Goal: Task Accomplishment & Management: Manage account settings

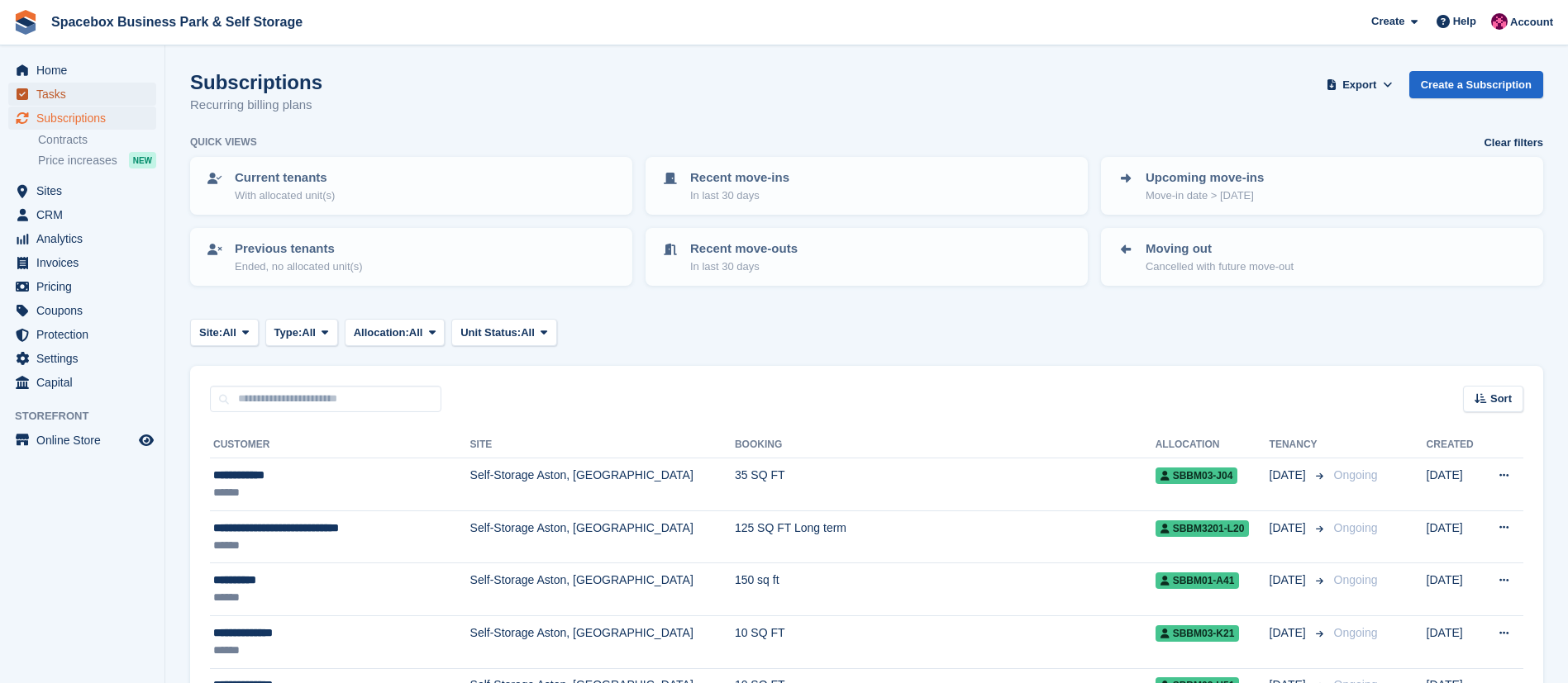
click at [66, 93] on span "Tasks" at bounding box center [85, 94] width 100 height 23
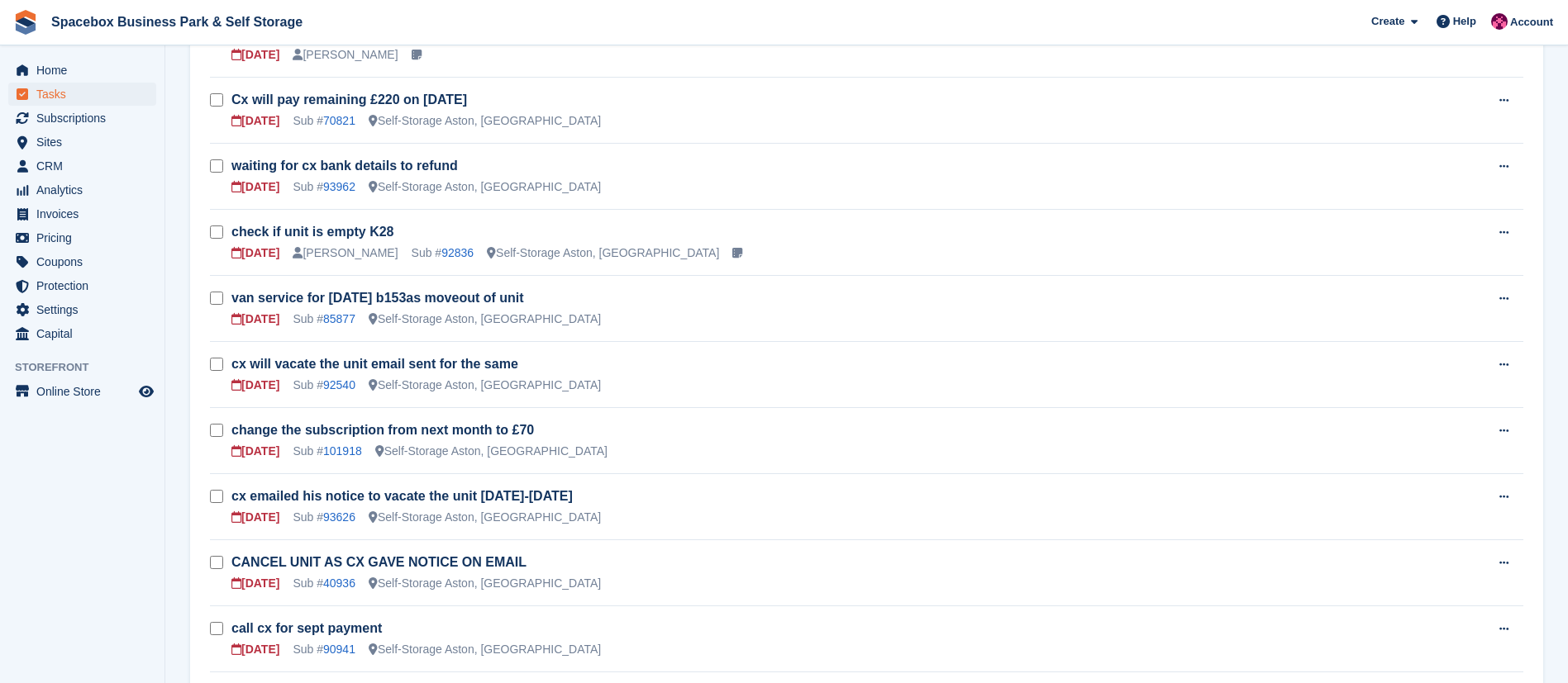
scroll to position [684, 0]
click at [449, 258] on link "92836" at bounding box center [457, 255] width 33 height 13
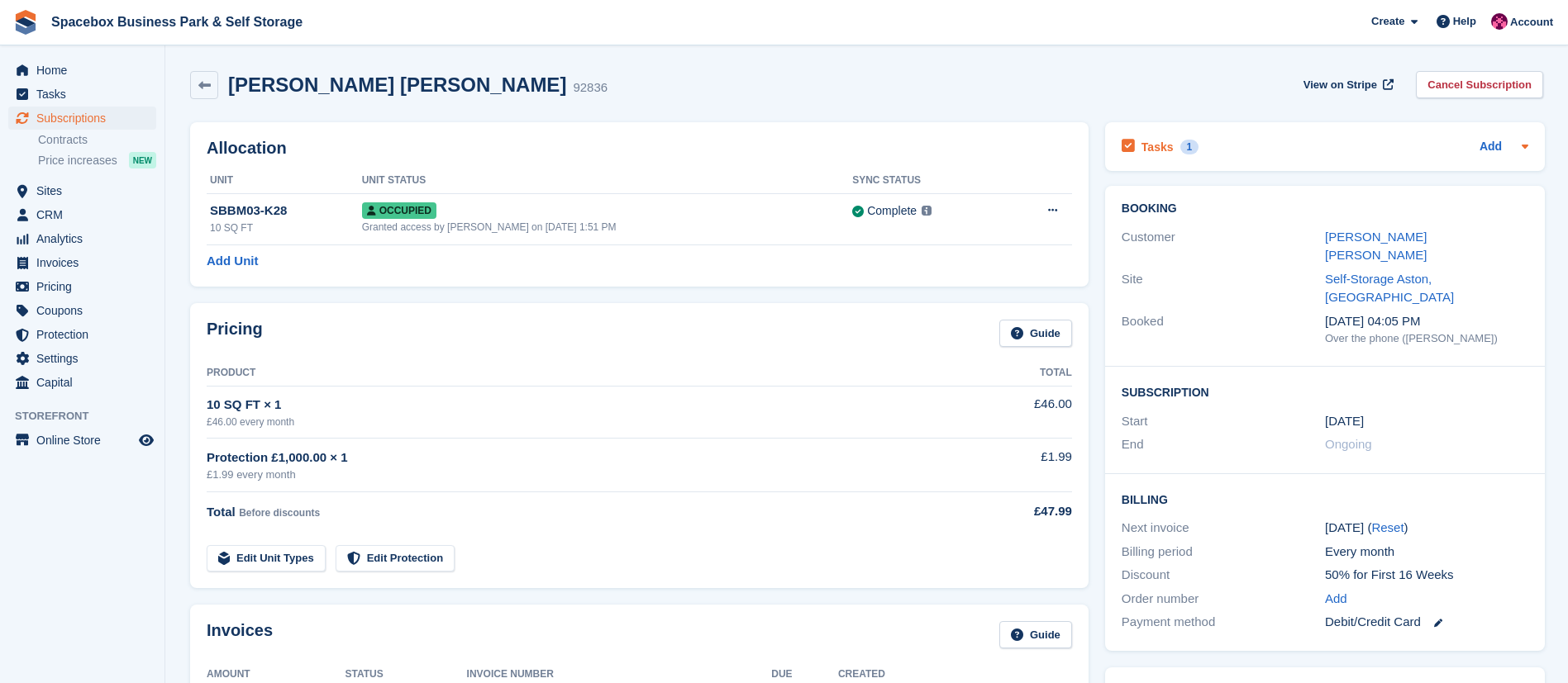
click at [1157, 149] on h2 "Tasks" at bounding box center [1157, 147] width 33 height 15
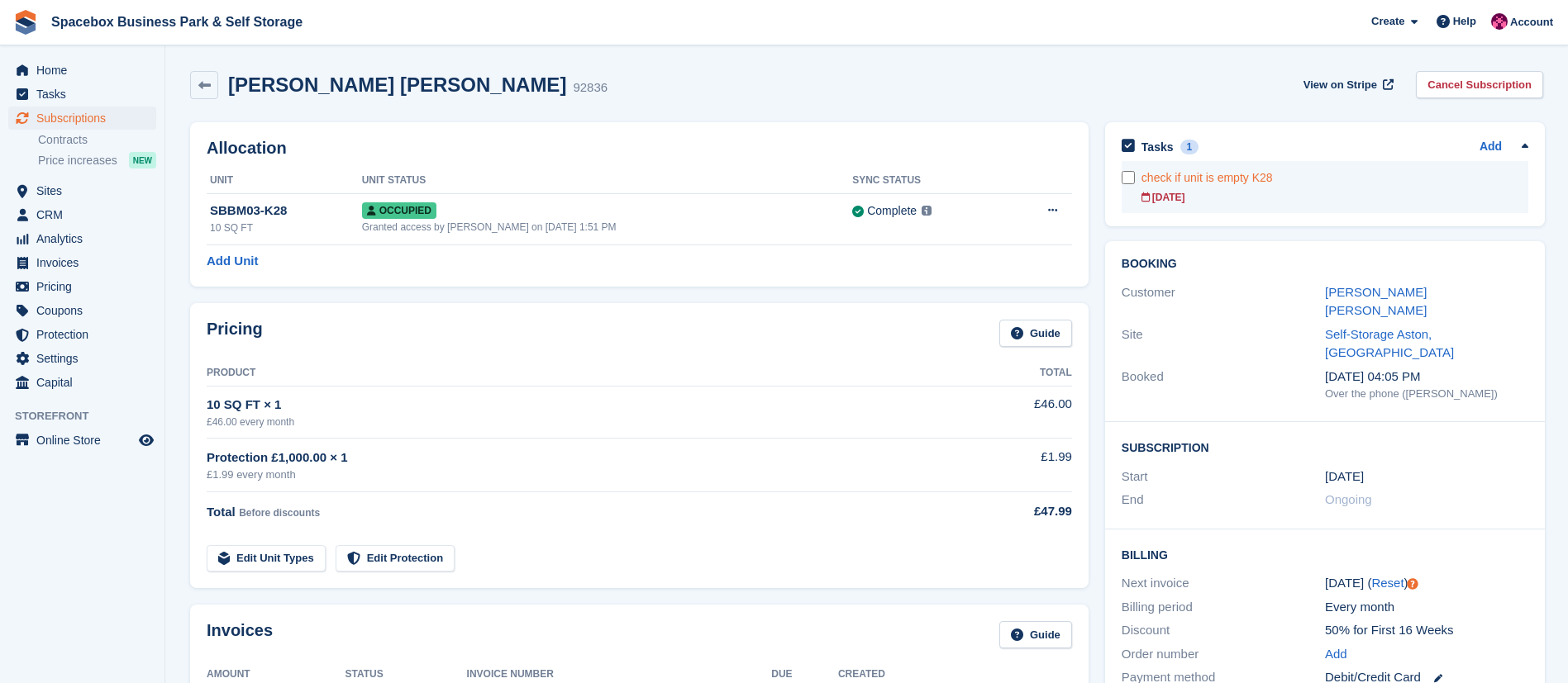
click at [1295, 198] on div "[DATE]" at bounding box center [1335, 197] width 387 height 15
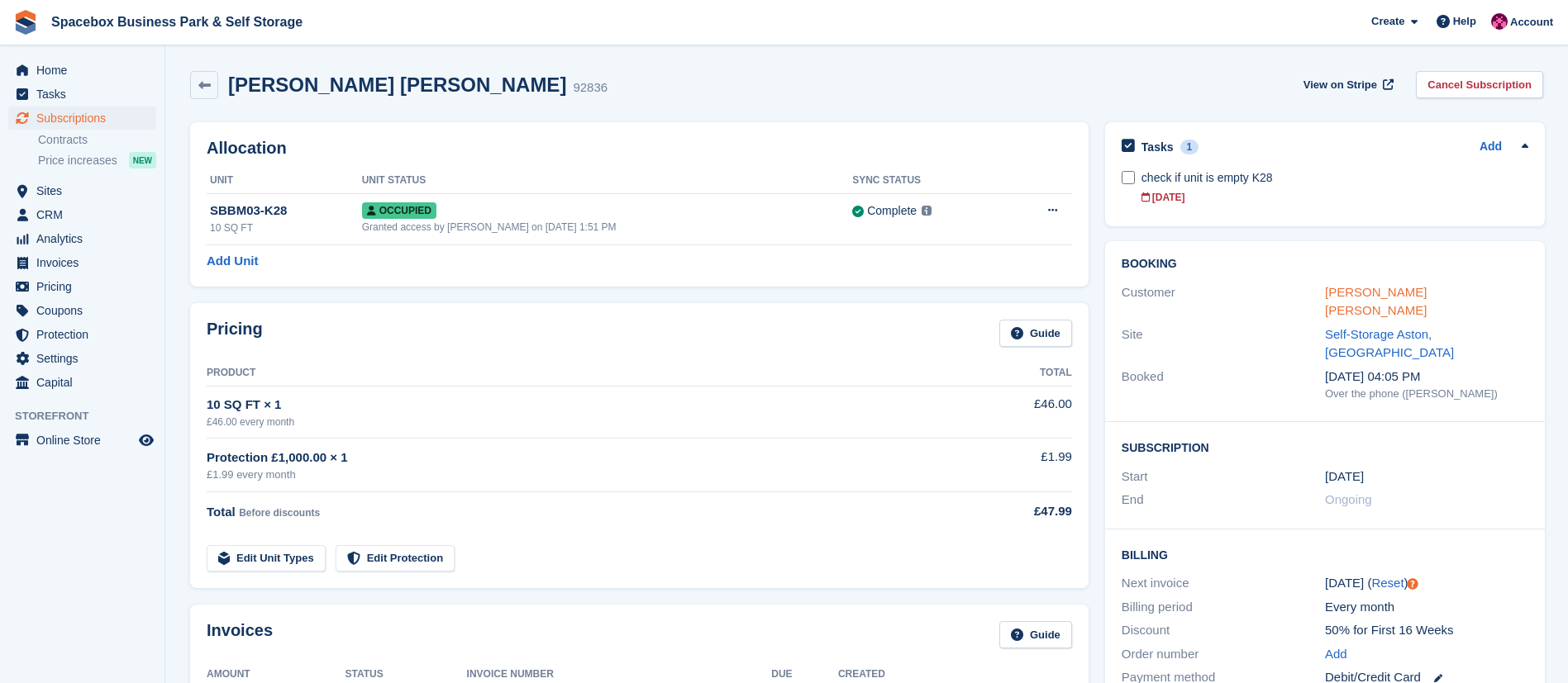
click at [1378, 291] on link "[PERSON_NAME] [PERSON_NAME]" at bounding box center [1376, 302] width 102 height 33
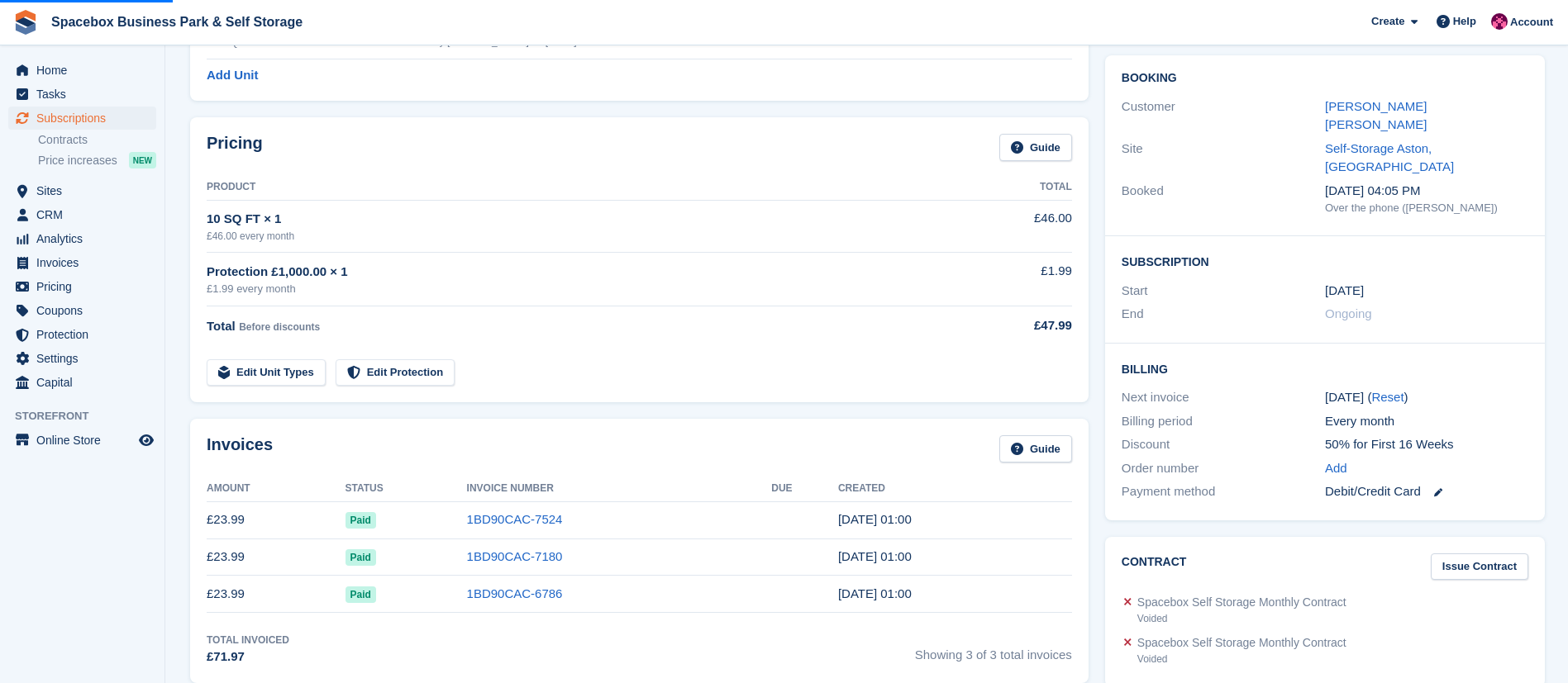
scroll to position [187, 0]
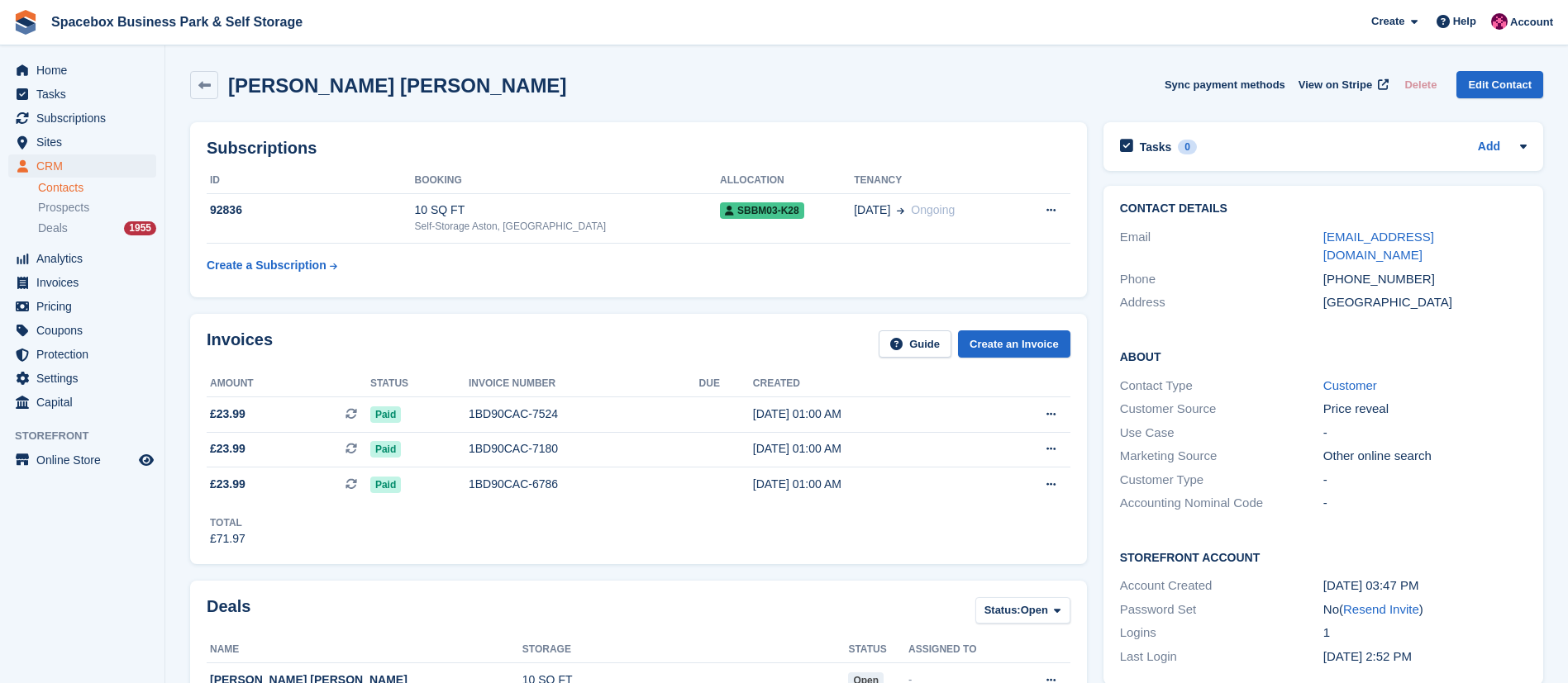
scroll to position [327, 0]
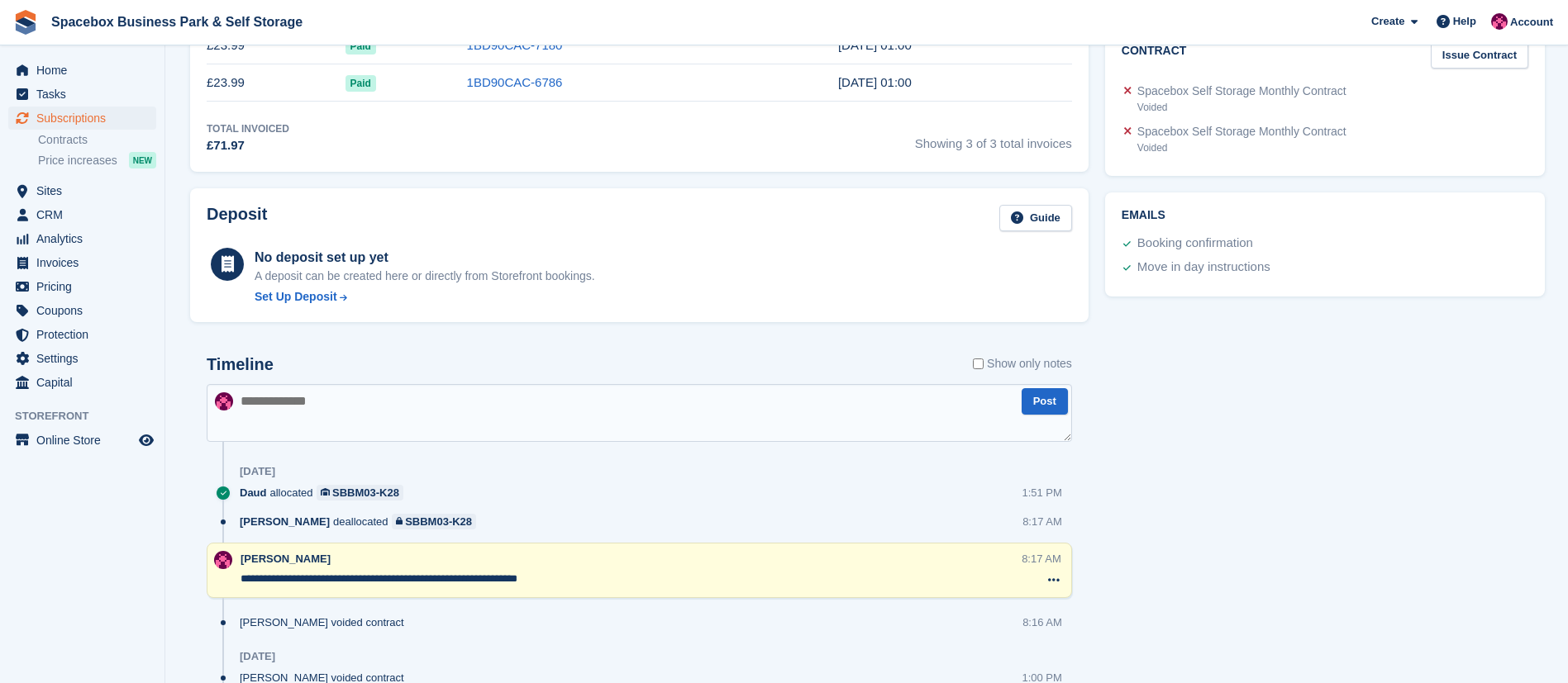
scroll to position [701, 0]
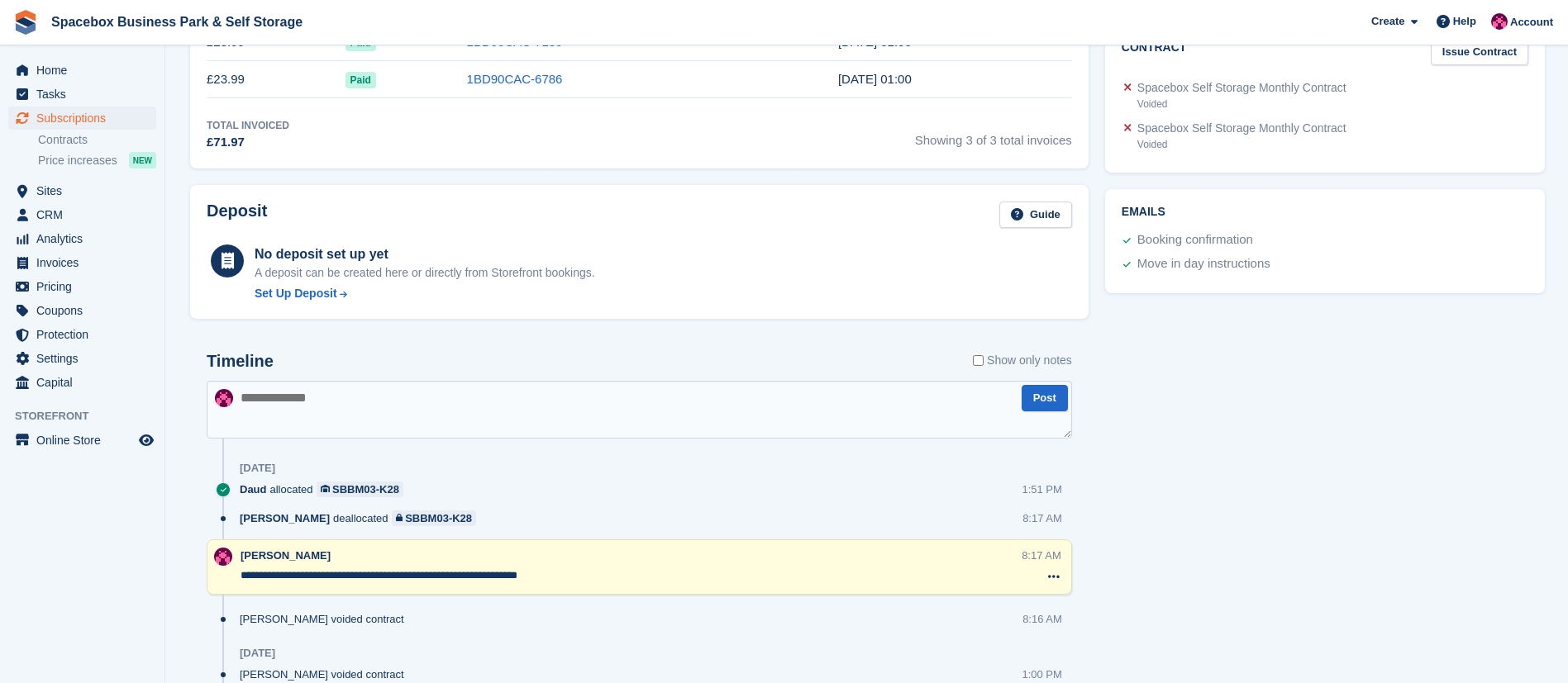
click at [347, 425] on textarea at bounding box center [639, 410] width 866 height 58
type textarea "**********"
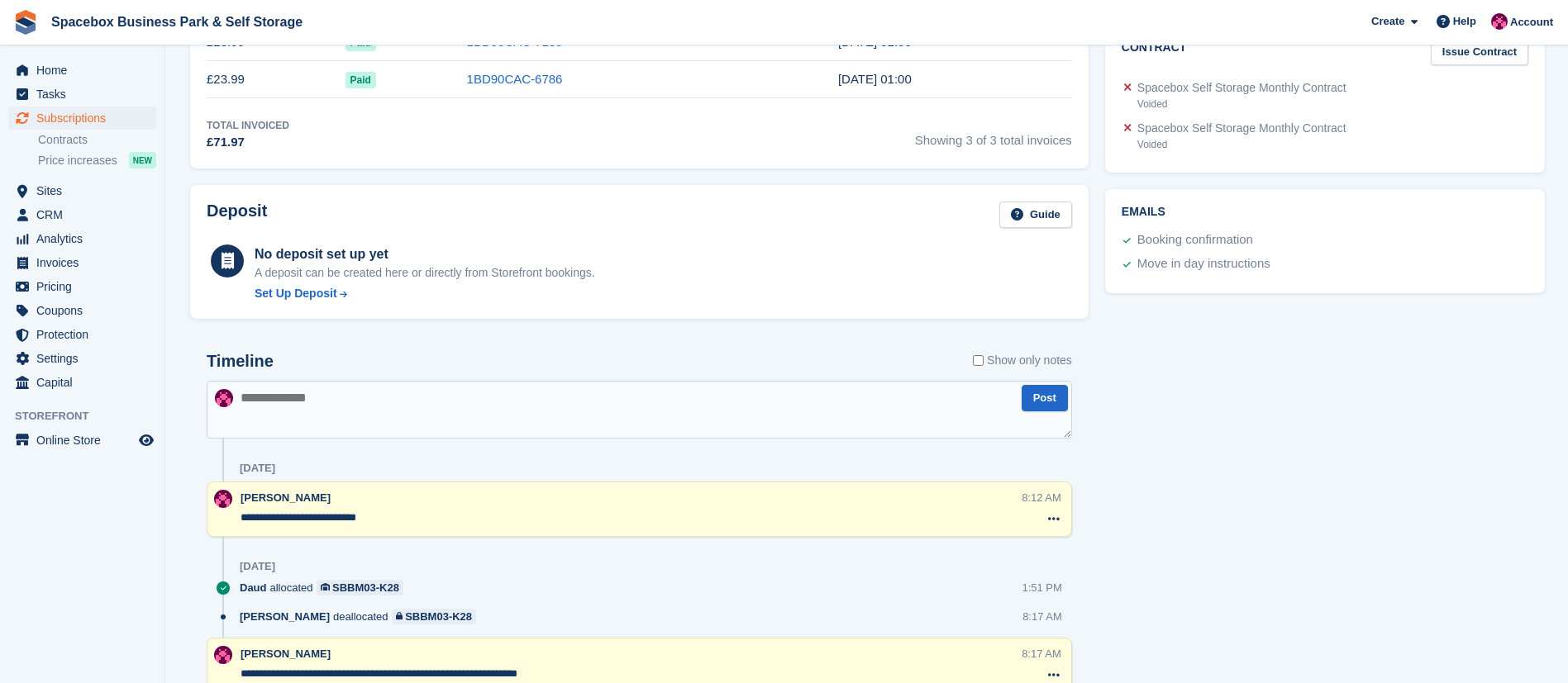
scroll to position [0, 0]
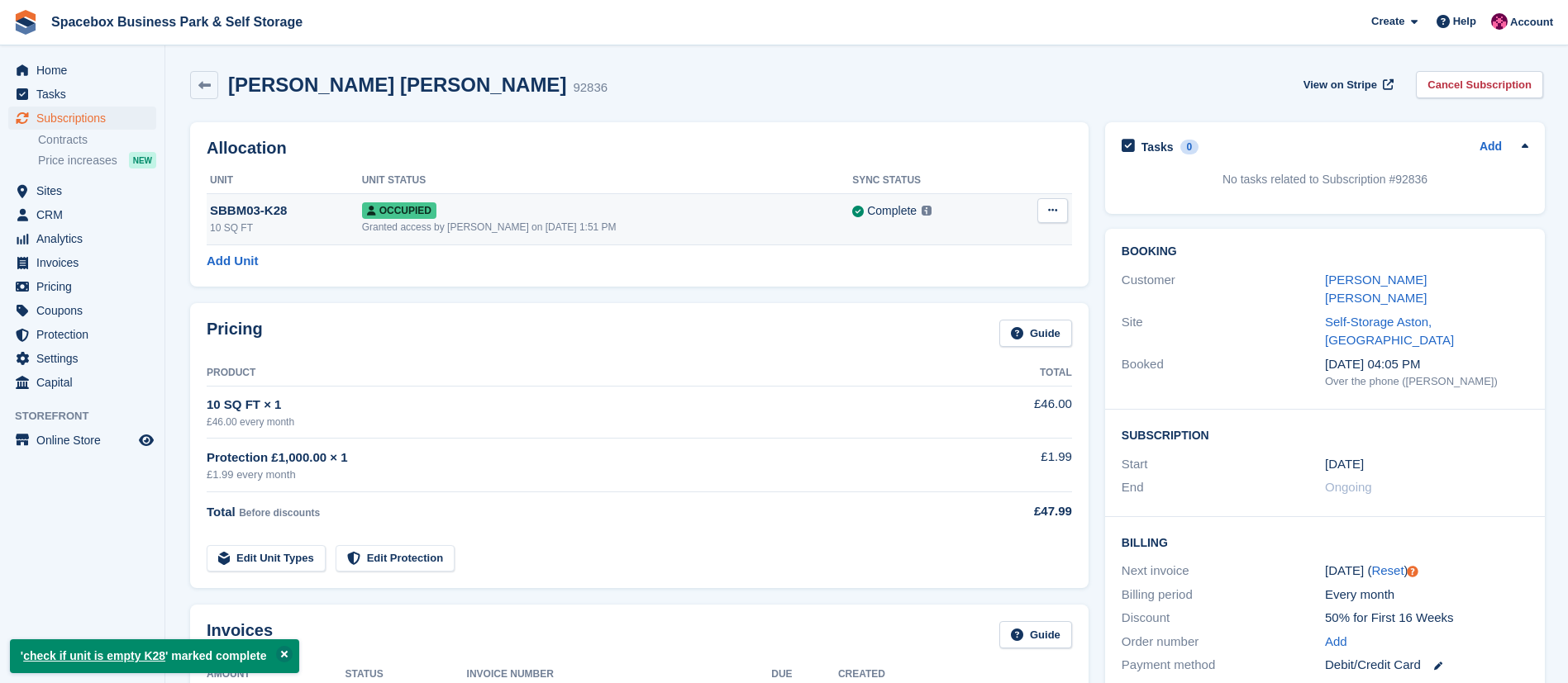
click at [1048, 212] on icon at bounding box center [1052, 210] width 9 height 11
click at [953, 294] on p "Deallocate" at bounding box center [988, 300] width 144 height 22
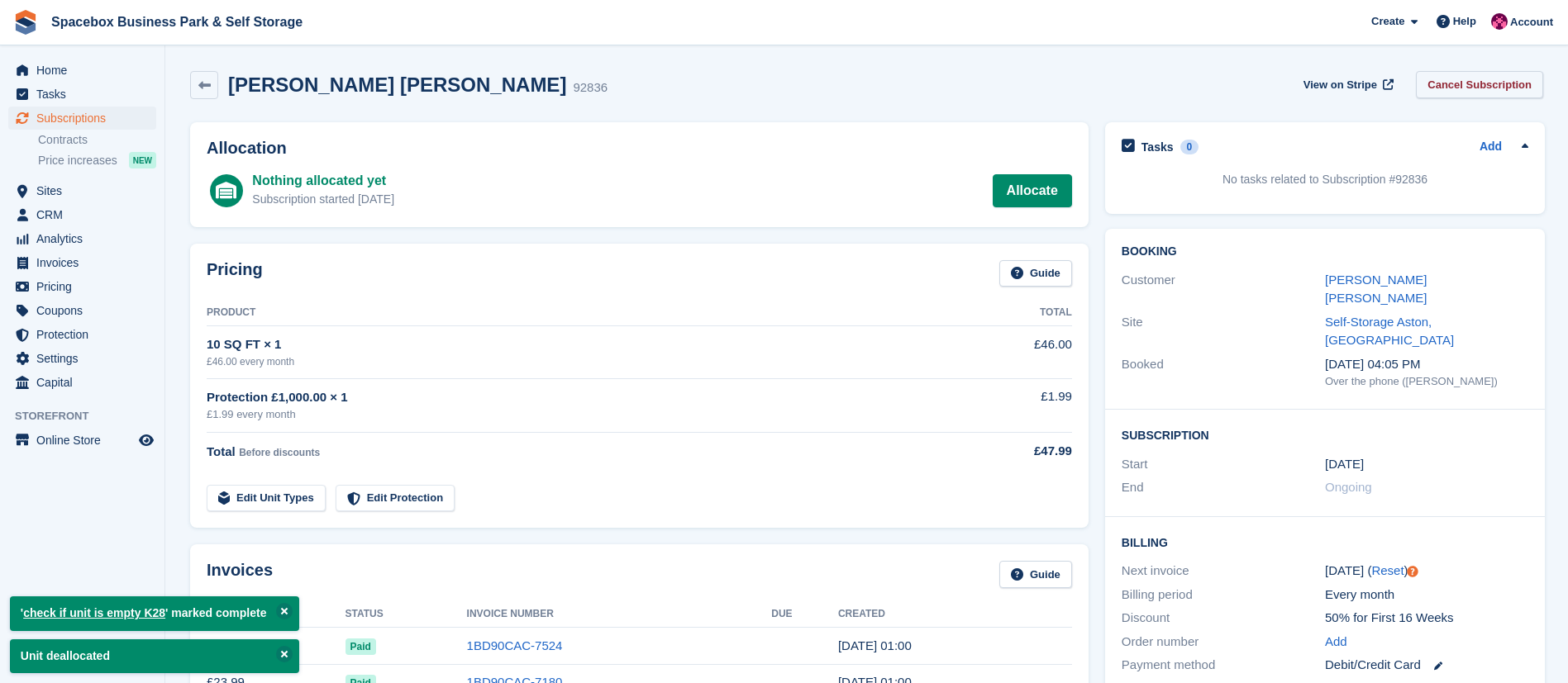
click at [1467, 84] on link "Cancel Subscription" at bounding box center [1479, 84] width 127 height 28
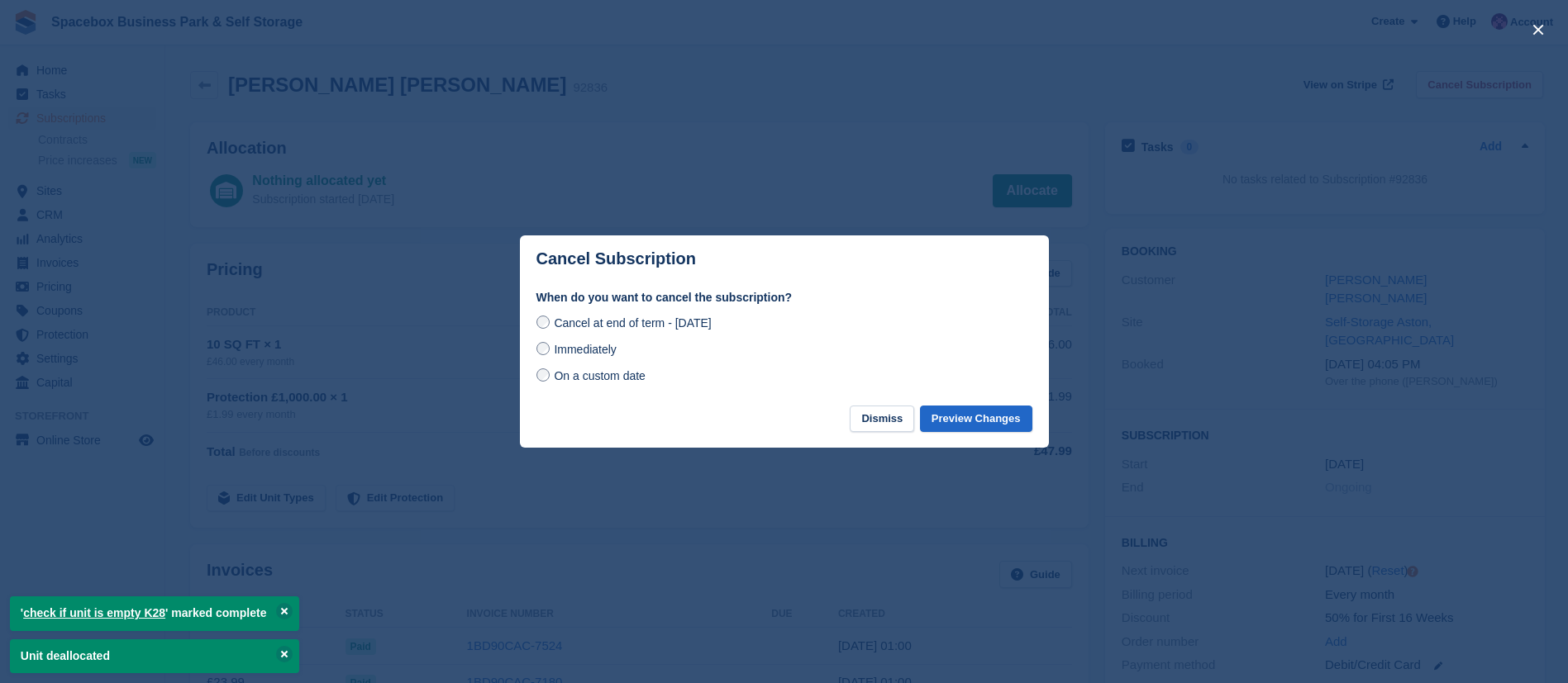
click at [595, 343] on span "Immediately" at bounding box center [585, 349] width 62 height 13
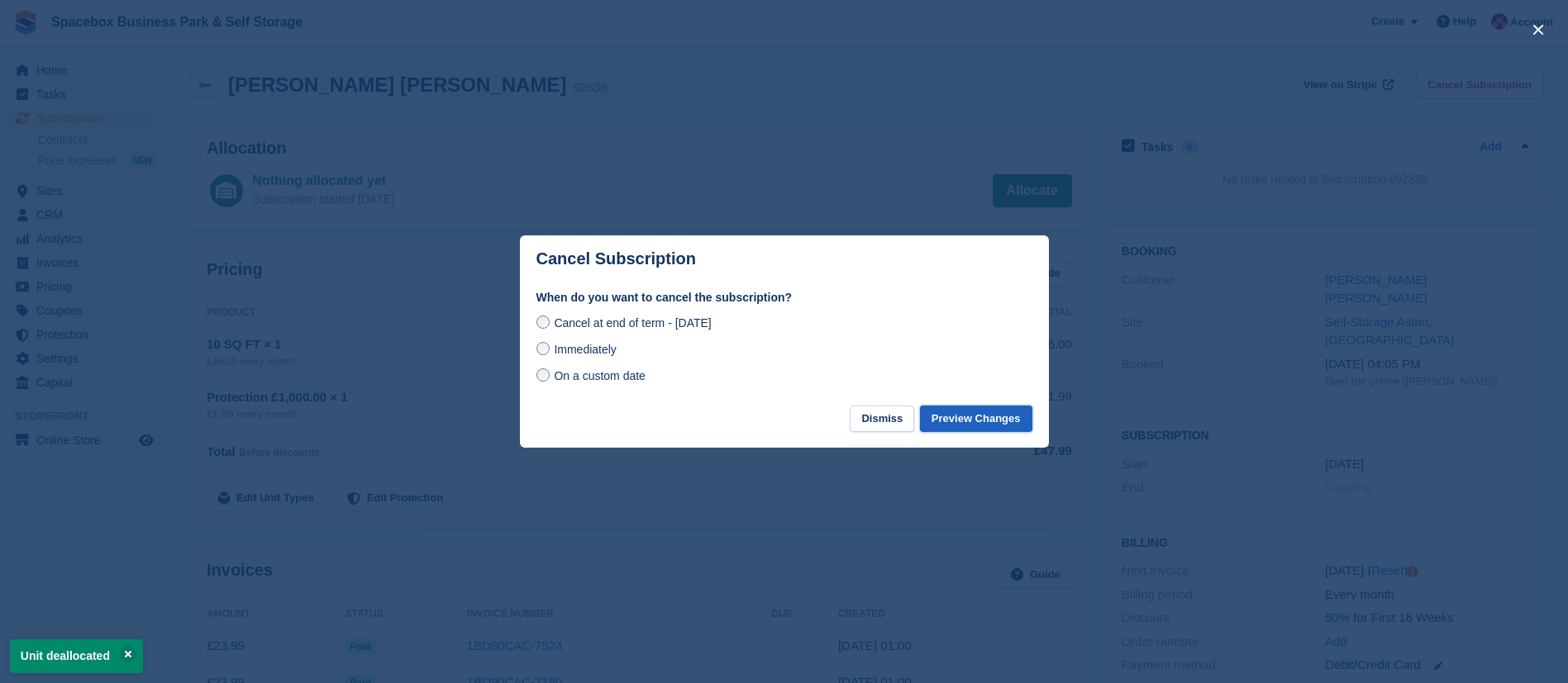
click at [997, 423] on button "Preview Changes" at bounding box center [976, 419] width 112 height 28
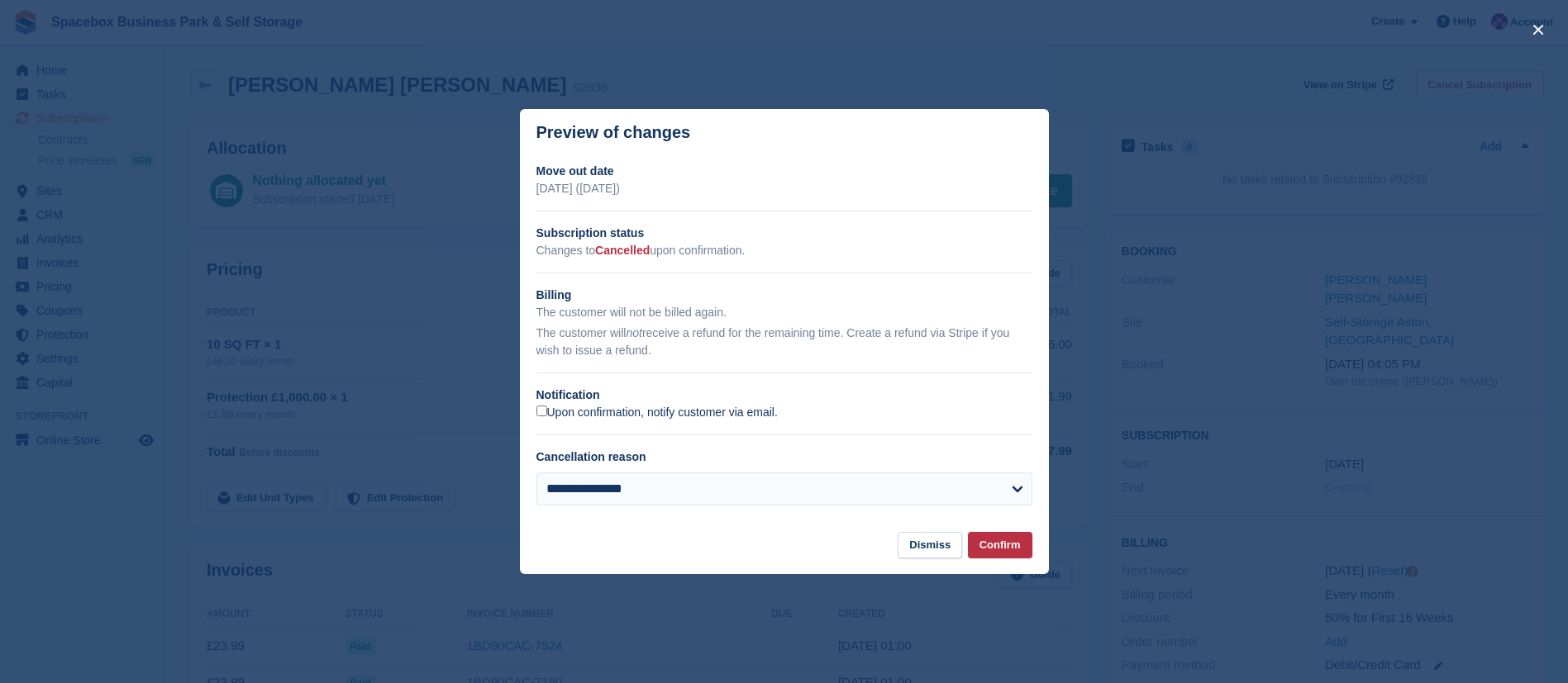
click at [652, 418] on label "Upon confirmation, notify customer via email." at bounding box center [657, 413] width 242 height 15
click at [642, 490] on select "**********" at bounding box center [784, 489] width 496 height 33
select select "*****"
click at [537, 473] on select "**********" at bounding box center [784, 489] width 496 height 33
click at [1010, 541] on button "Confirm" at bounding box center [1000, 546] width 64 height 28
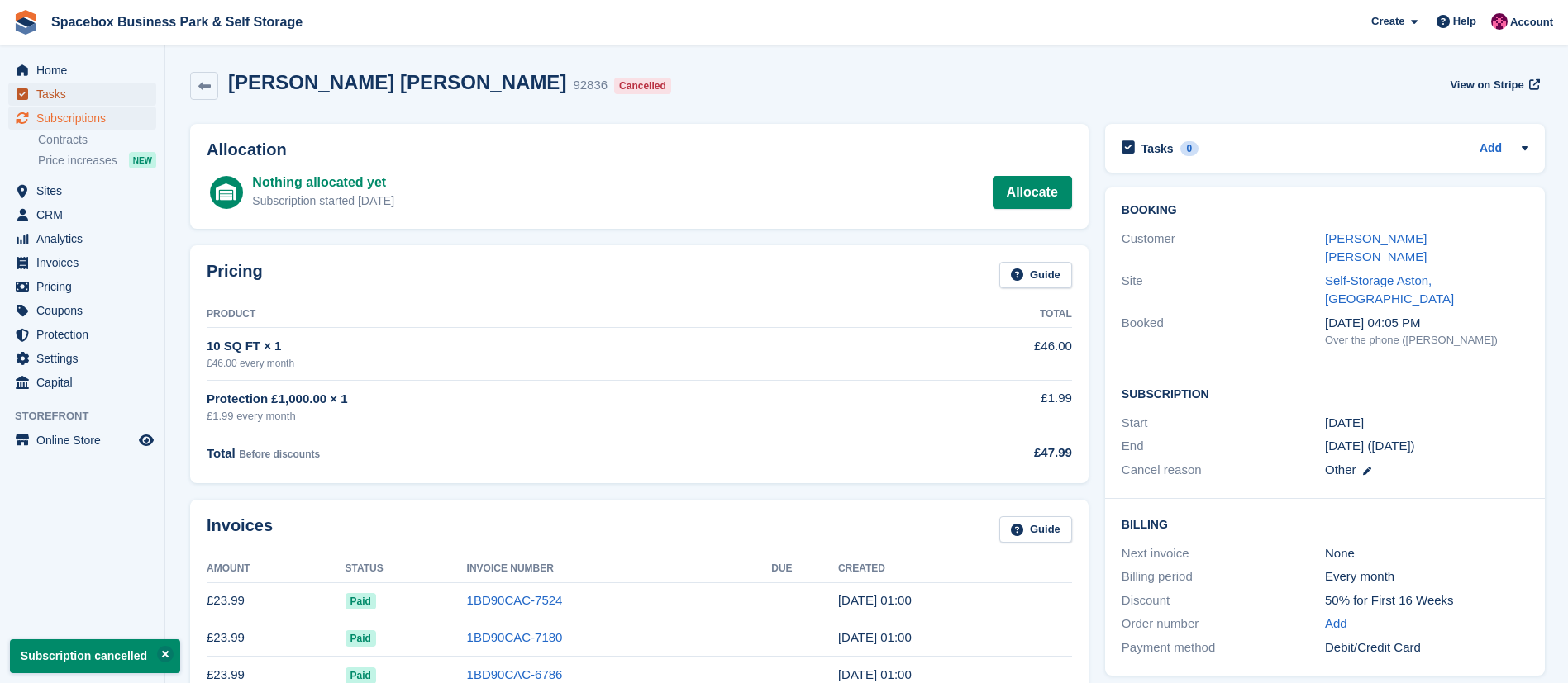
click at [69, 91] on span "Tasks" at bounding box center [85, 94] width 100 height 23
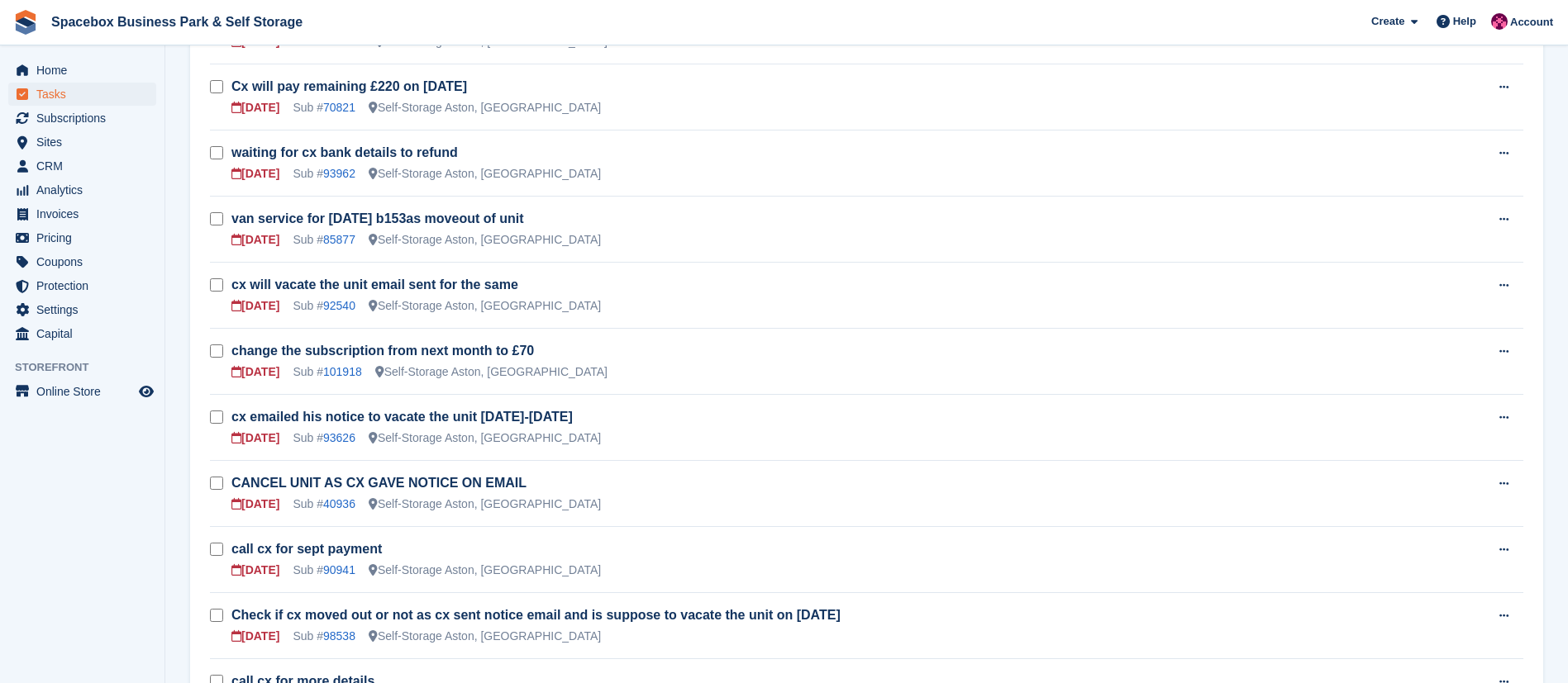
scroll to position [701, 0]
click at [327, 232] on link "85877" at bounding box center [339, 238] width 33 height 13
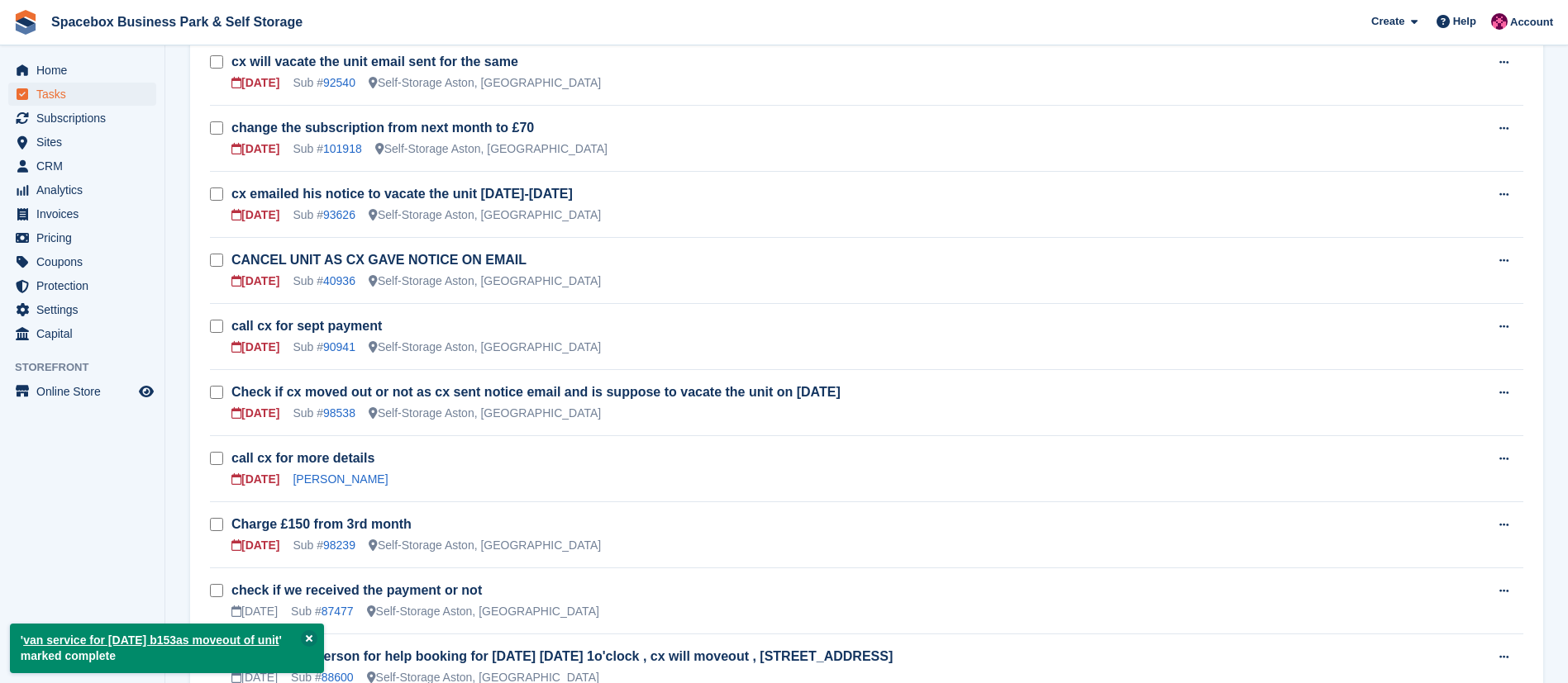
scroll to position [841, 0]
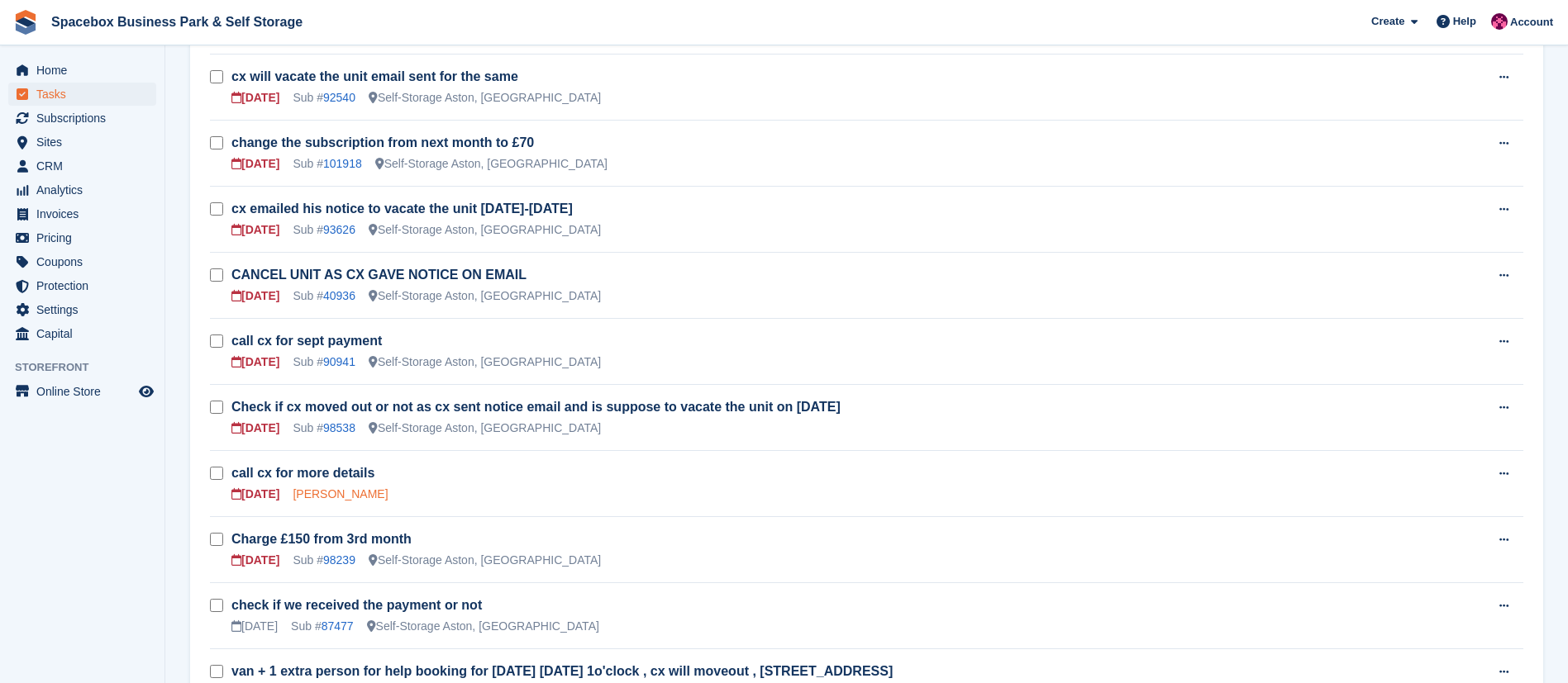
click at [355, 492] on link "[PERSON_NAME]" at bounding box center [340, 494] width 95 height 13
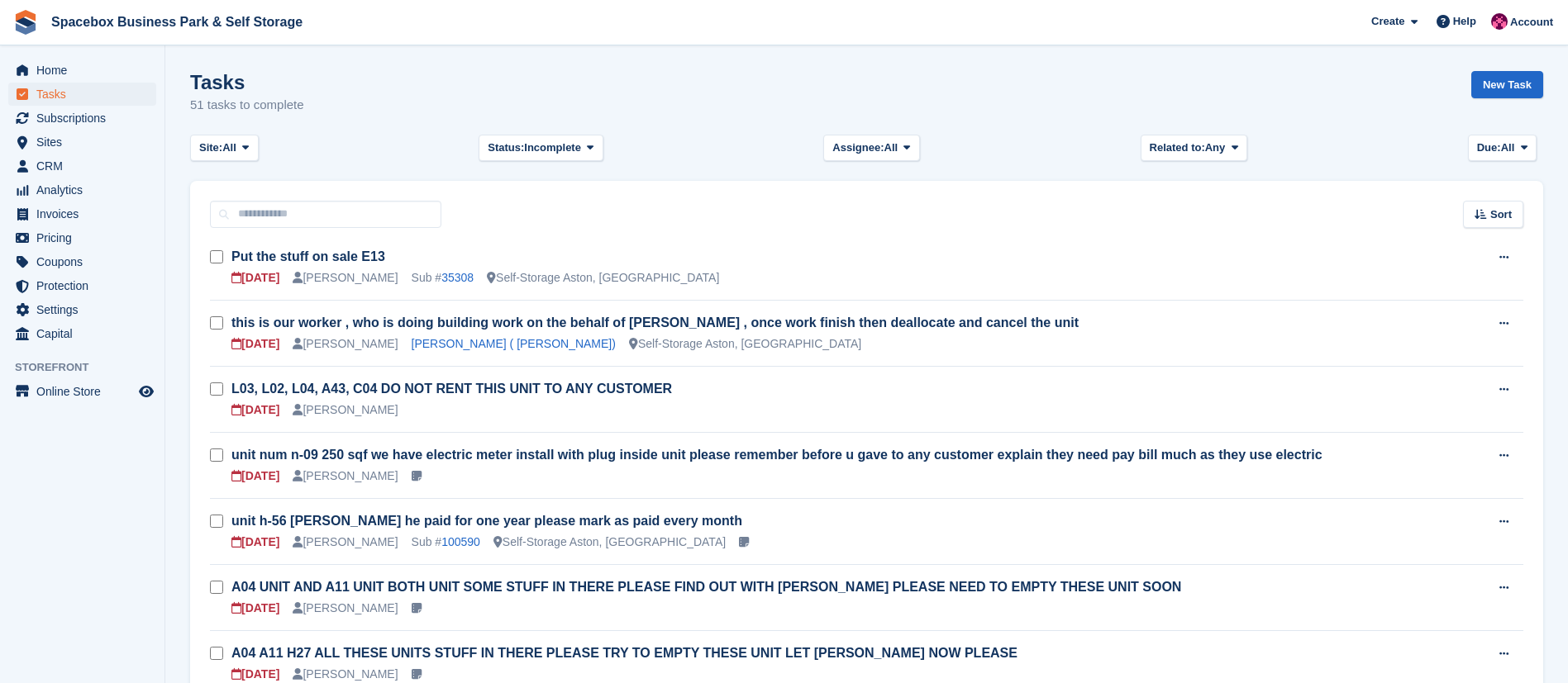
scroll to position [841, 0]
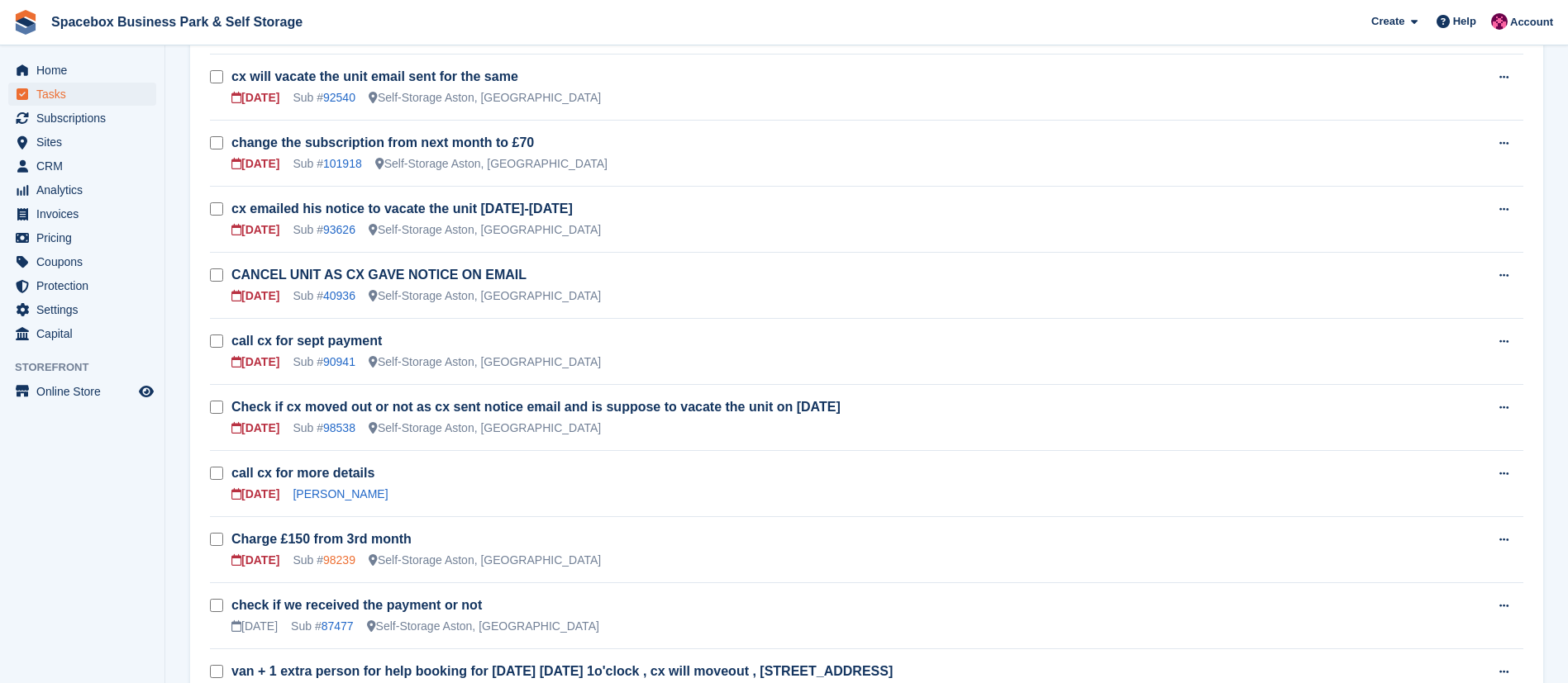
click at [343, 560] on link "98239" at bounding box center [339, 560] width 33 height 13
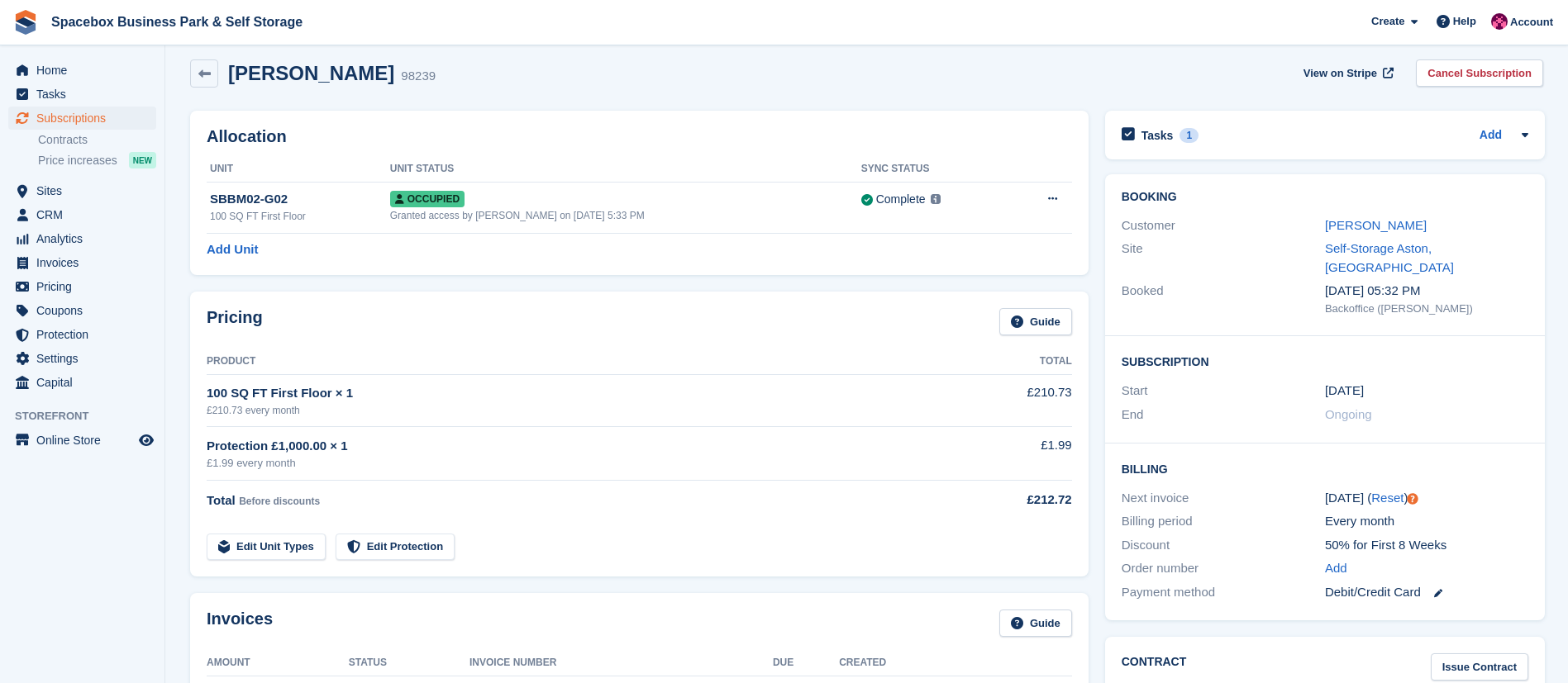
scroll to position [8, 0]
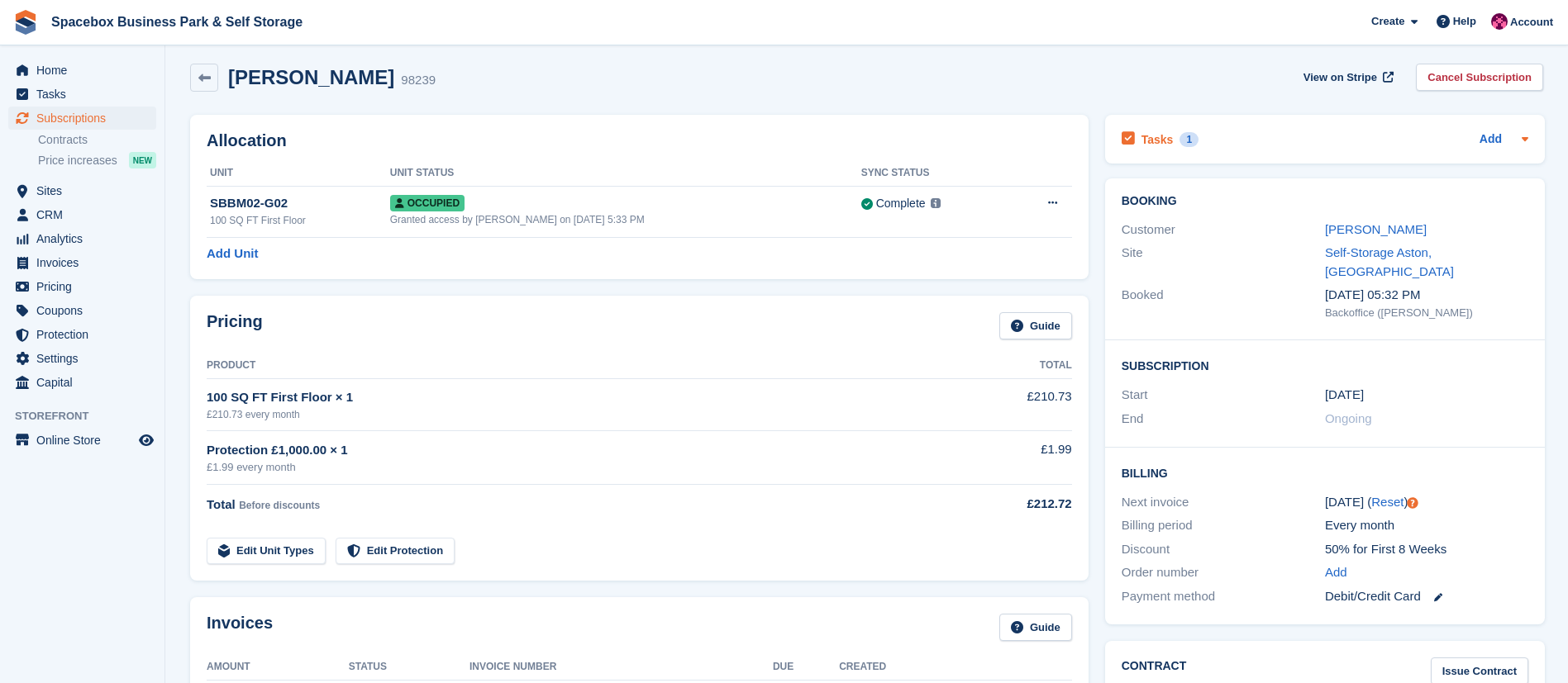
click at [1180, 139] on div "1" at bounding box center [1189, 140] width 19 height 15
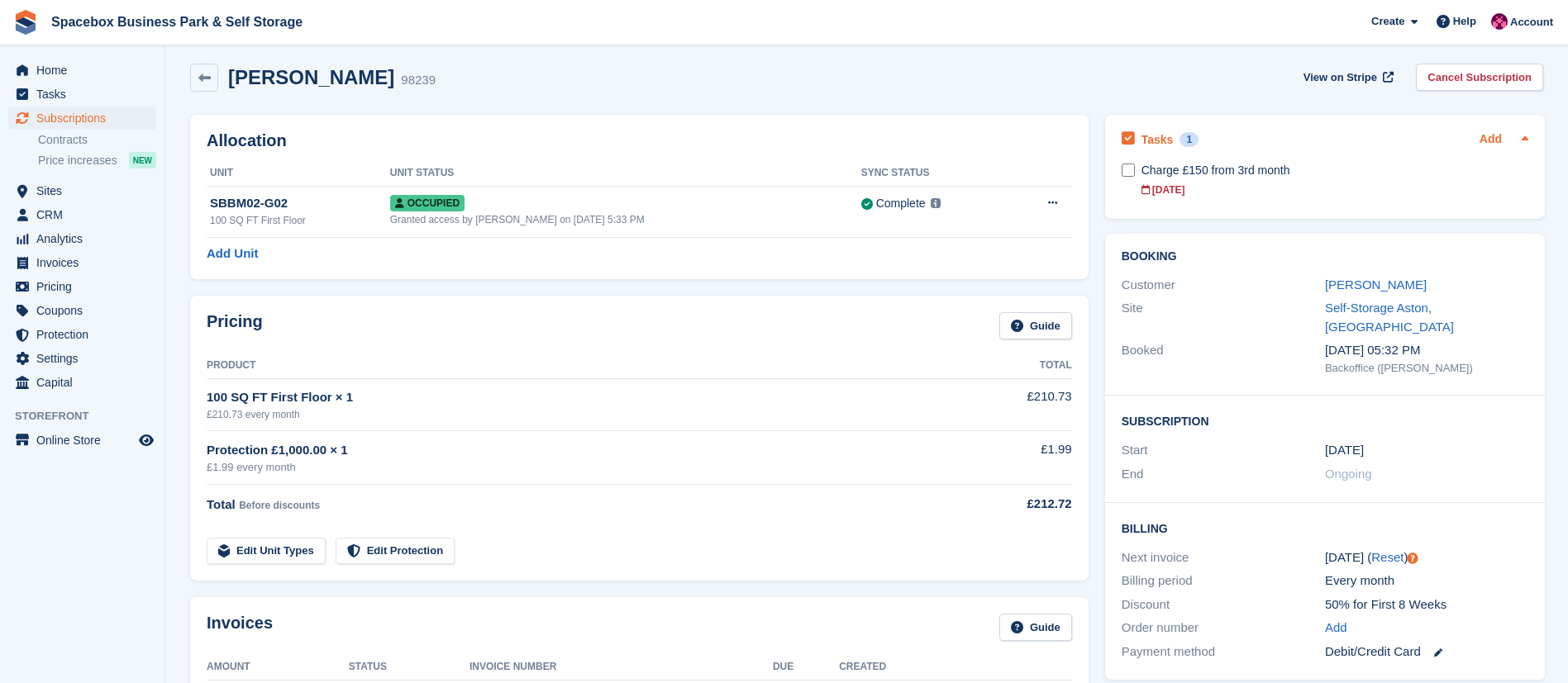
click at [1484, 139] on link "Add" at bounding box center [1490, 140] width 23 height 19
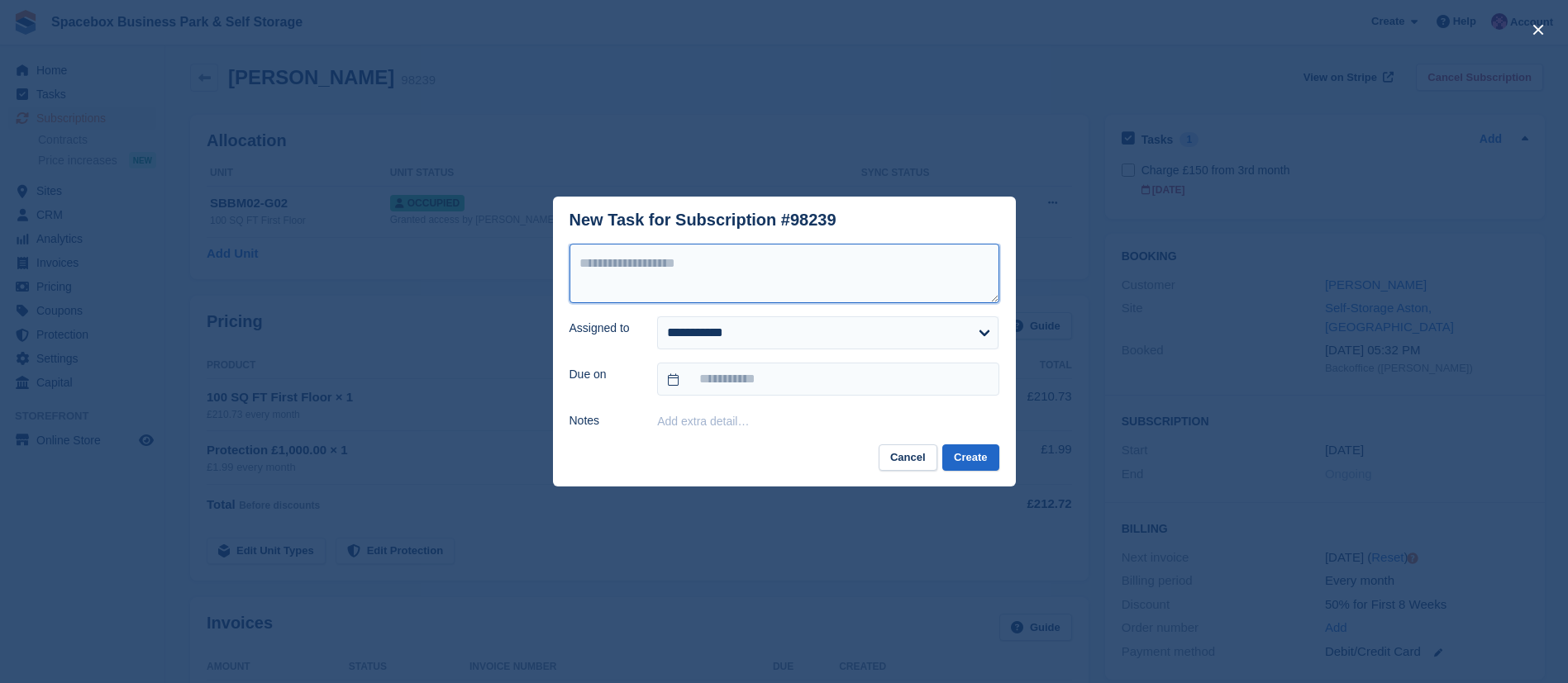
click at [814, 288] on textarea at bounding box center [784, 273] width 430 height 59
type textarea "**********"
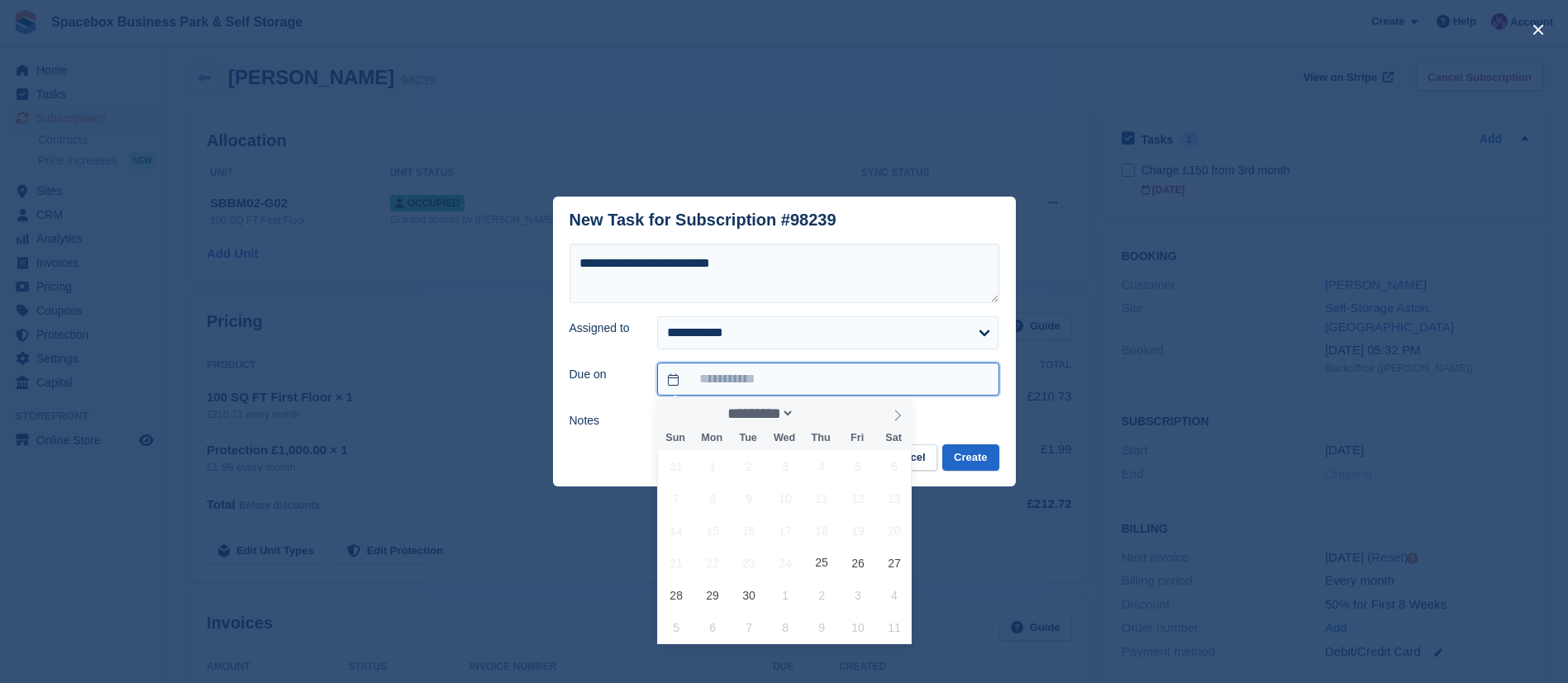
click at [735, 371] on input "text" at bounding box center [828, 380] width 341 height 33
click at [824, 564] on span "25" at bounding box center [822, 563] width 33 height 33
type input "**********"
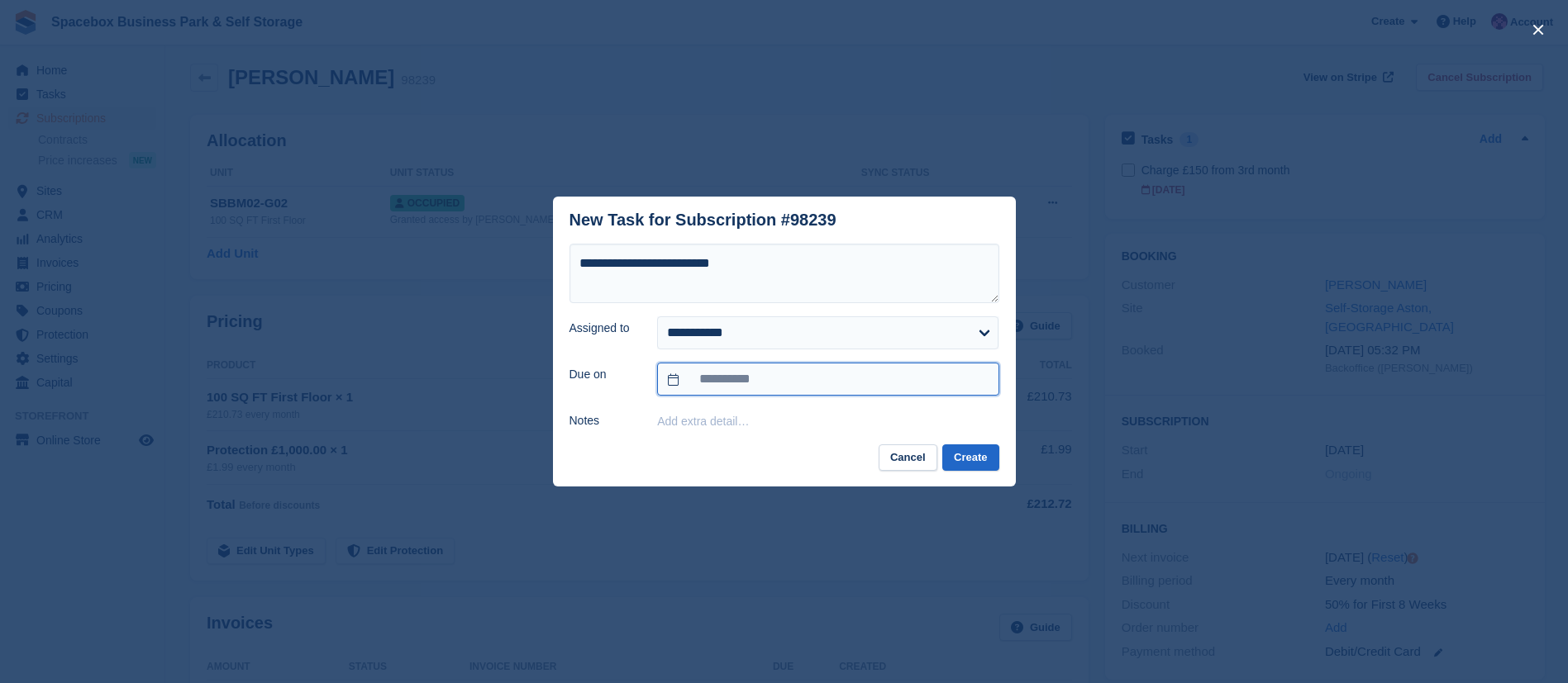
click at [799, 384] on input "**********" at bounding box center [828, 380] width 341 height 33
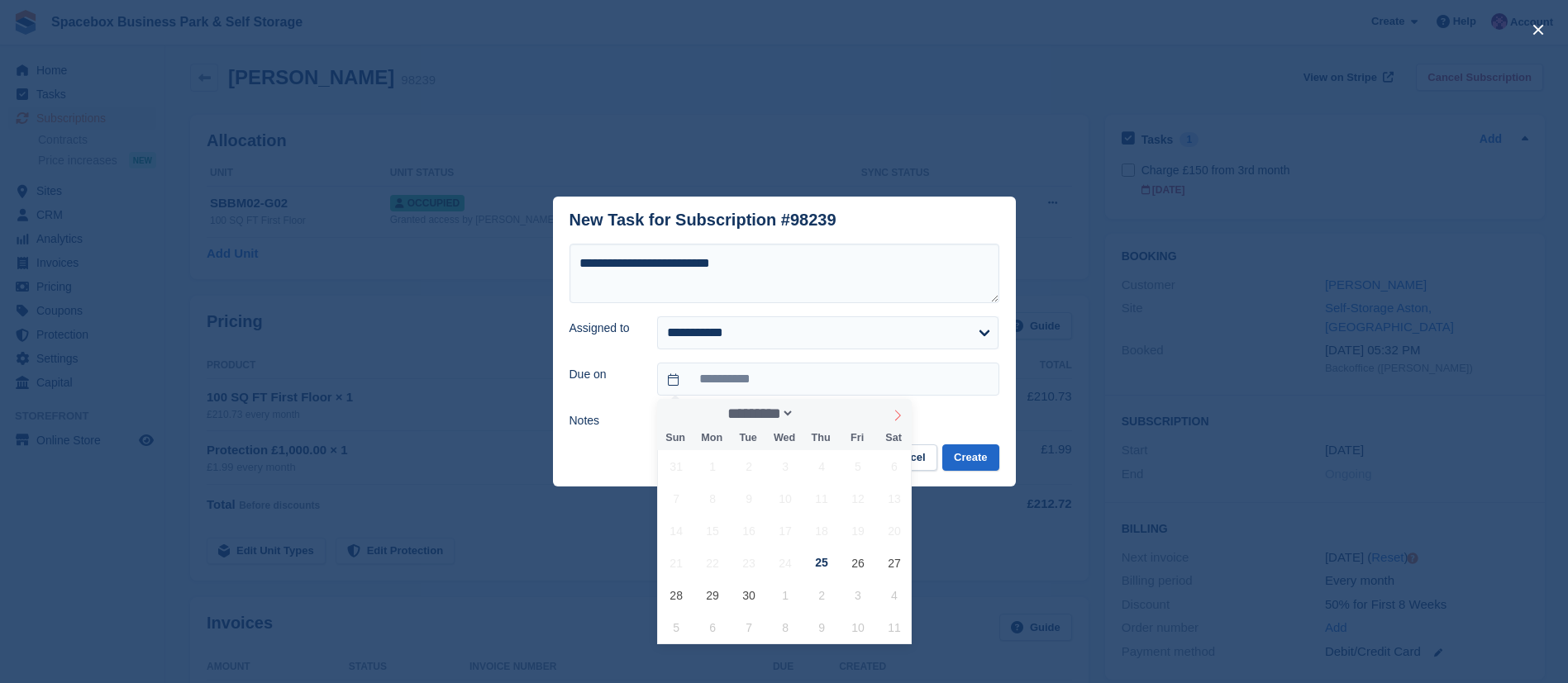
click at [899, 419] on icon at bounding box center [898, 415] width 12 height 12
select select "*"
click at [889, 565] on span "25" at bounding box center [894, 563] width 33 height 33
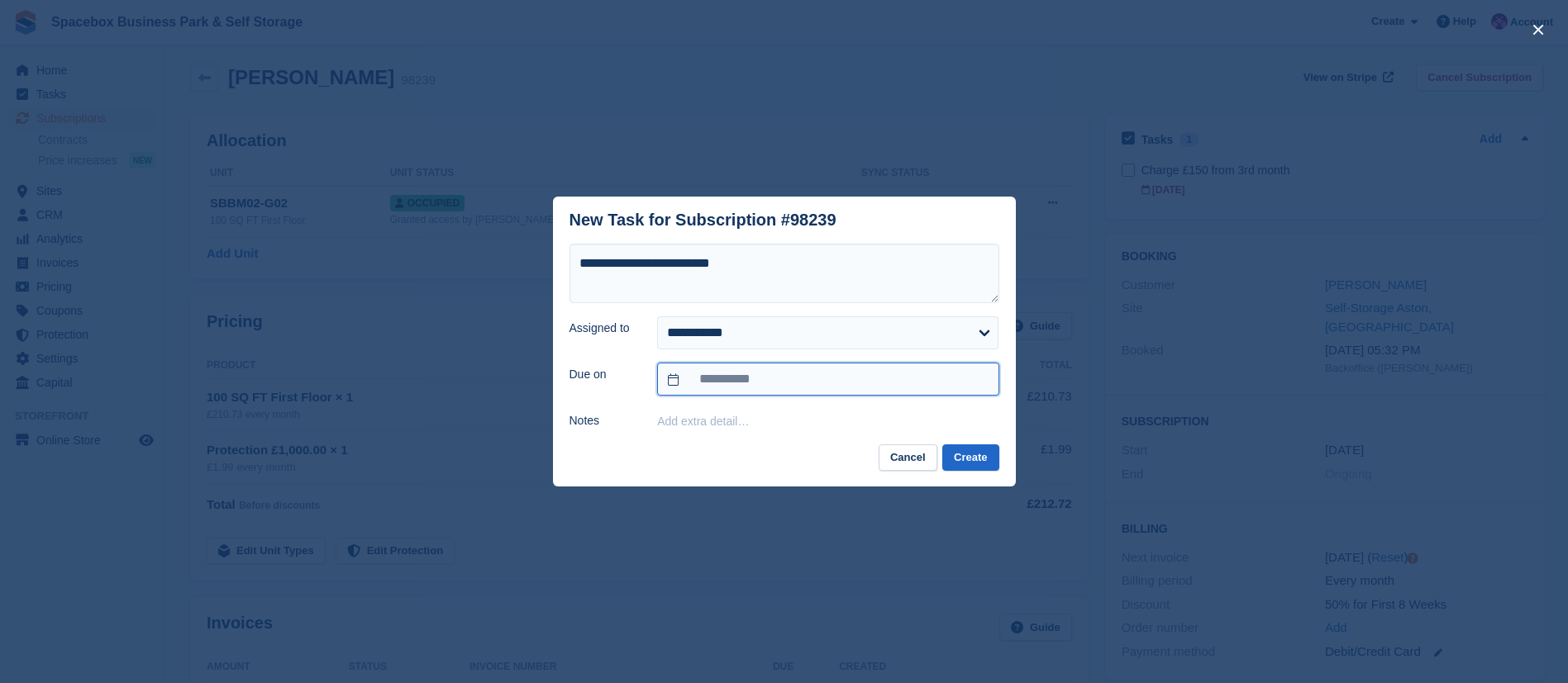
type input "**********"
click at [987, 465] on button "Create" at bounding box center [970, 458] width 56 height 28
